Goal: Information Seeking & Learning: Learn about a topic

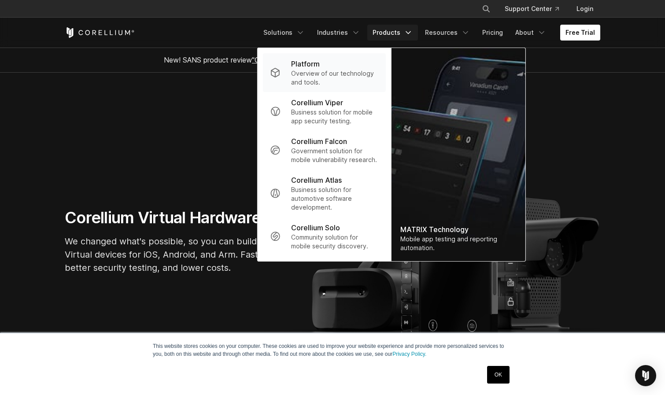
click at [357, 86] on p "Overview of our technology and tools." at bounding box center [335, 78] width 88 height 18
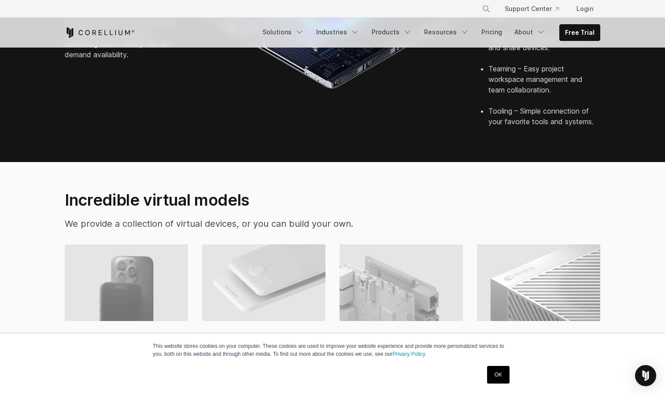
scroll to position [620, 0]
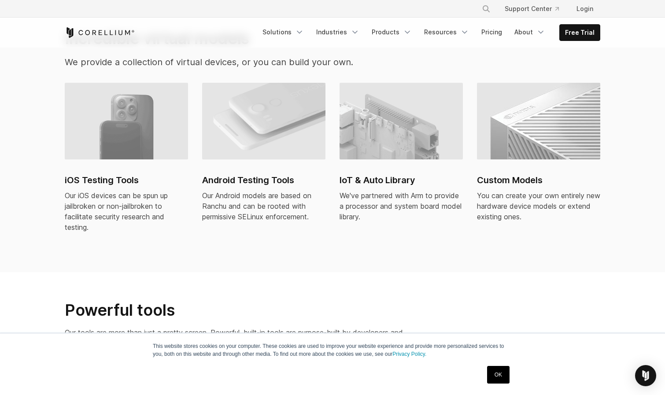
click at [556, 110] on img at bounding box center [538, 121] width 123 height 77
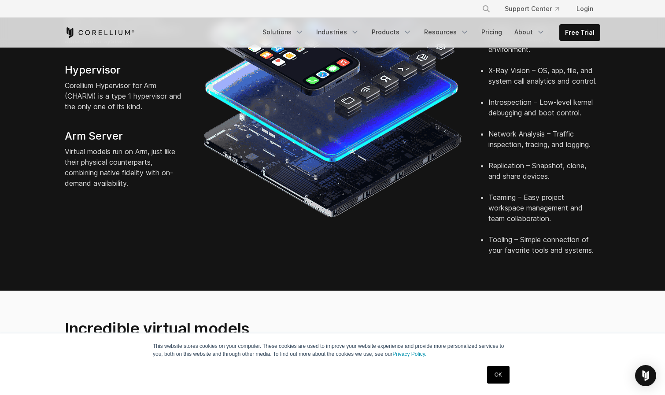
scroll to position [201, 0]
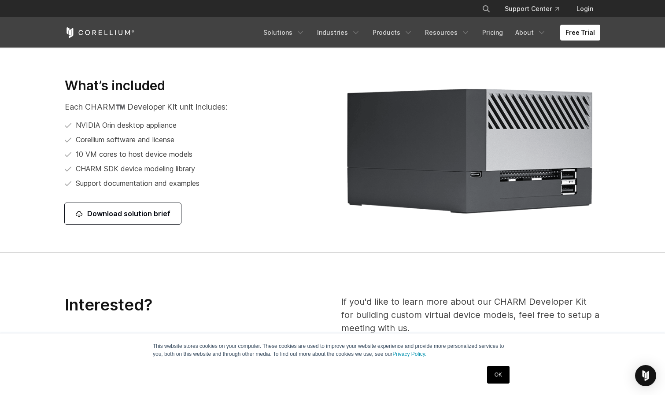
scroll to position [1117, 0]
